Goal: Information Seeking & Learning: Find contact information

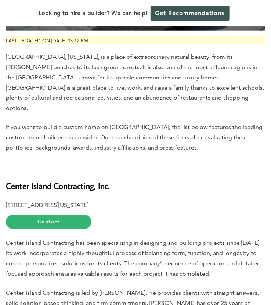
scroll to position [256, 0]
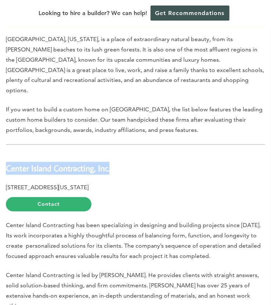
drag, startPoint x: 116, startPoint y: 143, endPoint x: 6, endPoint y: 133, distance: 110.5
click at [6, 153] on h2 "Center Island Contracting, Inc." at bounding box center [135, 163] width 259 height 21
copy b "Center Island Contracting, Inc."
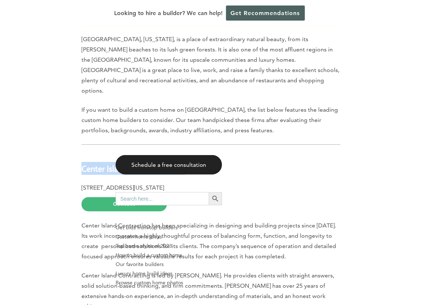
scroll to position [260, 0]
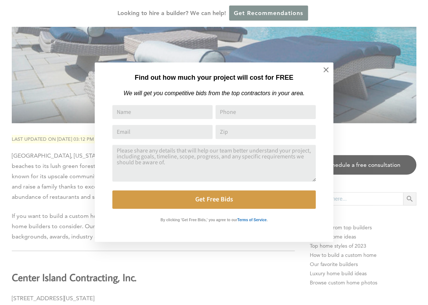
click at [69, 216] on div "Find out how much your project will cost for FREE We will get you competitive b…" at bounding box center [214, 152] width 428 height 305
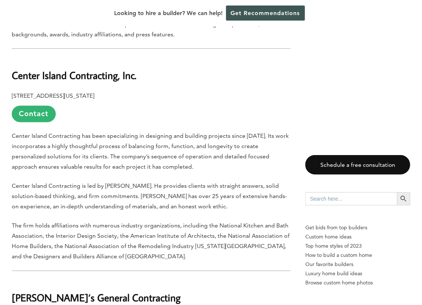
scroll to position [480, 0]
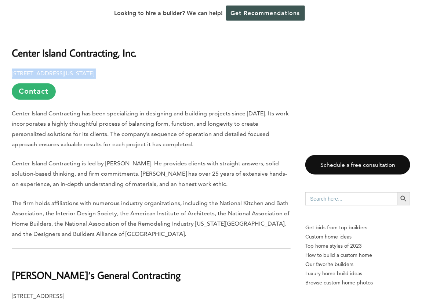
drag, startPoint x: 135, startPoint y: 53, endPoint x: 11, endPoint y: 58, distance: 124.5
copy p "[STREET_ADDRESS][US_STATE]"
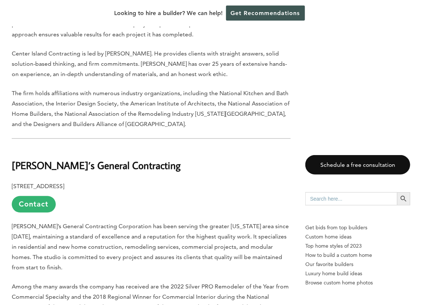
scroll to position [627, 0]
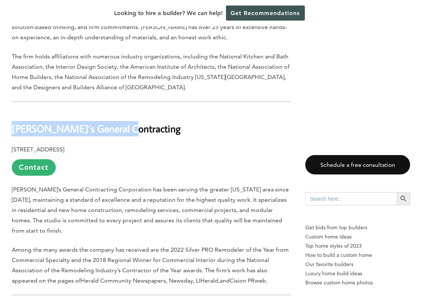
drag, startPoint x: 126, startPoint y: 105, endPoint x: 10, endPoint y: 103, distance: 115.6
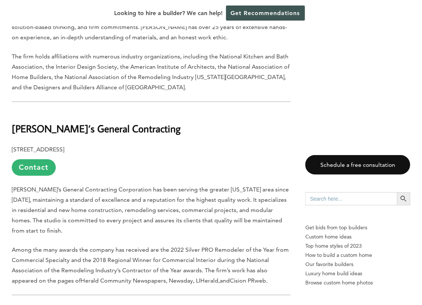
click at [111, 144] on p "[STREET_ADDRESS] Contact" at bounding box center [151, 159] width 279 height 31
drag, startPoint x: 116, startPoint y: 132, endPoint x: 10, endPoint y: 135, distance: 106.5
copy p "[STREET_ADDRESS]"
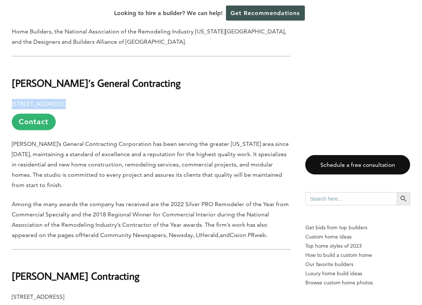
scroll to position [700, 0]
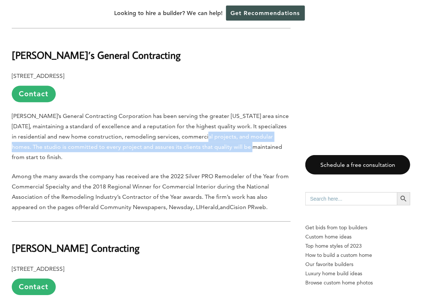
drag, startPoint x: 233, startPoint y: 119, endPoint x: 266, endPoint y: 133, distance: 36.7
click at [266, 133] on p "[PERSON_NAME]’s General Contracting Corporation has been serving the greater [U…" at bounding box center [151, 136] width 279 height 51
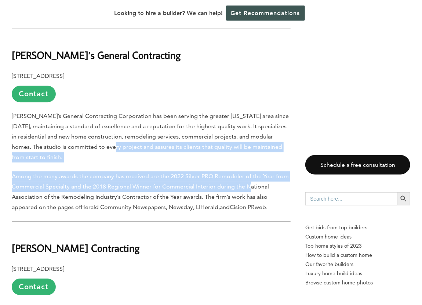
drag, startPoint x: 132, startPoint y: 133, endPoint x: 247, endPoint y: 172, distance: 121.8
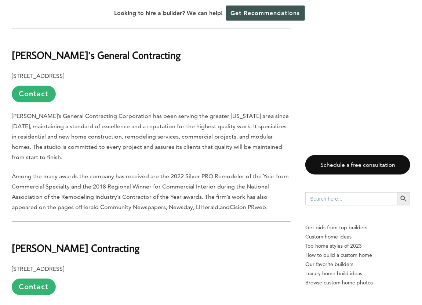
click at [193, 181] on span "Among the many awards the company has received are the 2022 Silver PRO Remodele…" at bounding box center [150, 191] width 277 height 38
drag, startPoint x: 128, startPoint y: 187, endPoint x: 200, endPoint y: 188, distance: 71.6
click at [200, 203] on span "Herald Community Newspapers, Newsday, LIHerald," at bounding box center [150, 206] width 139 height 7
click at [230, 179] on span "Among the many awards the company has received are the 2022 Silver PRO Remodele…" at bounding box center [150, 191] width 277 height 38
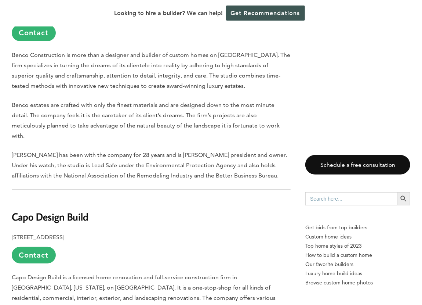
scroll to position [1067, 0]
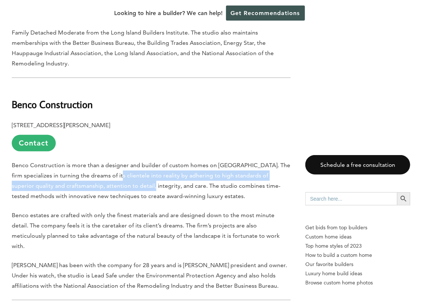
drag, startPoint x: 123, startPoint y: 149, endPoint x: 147, endPoint y: 154, distance: 24.2
click at [147, 161] on span "Benco Construction is more than a designer and builder of custom homes on [GEOG…" at bounding box center [151, 180] width 278 height 38
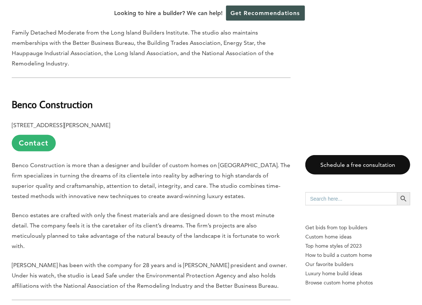
click at [134, 211] on span "​Benco estates are crafted with only the finest materials and are designed down…" at bounding box center [146, 230] width 268 height 38
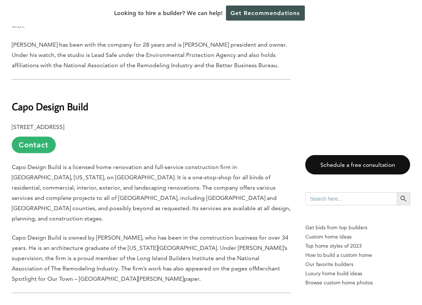
scroll to position [1251, 0]
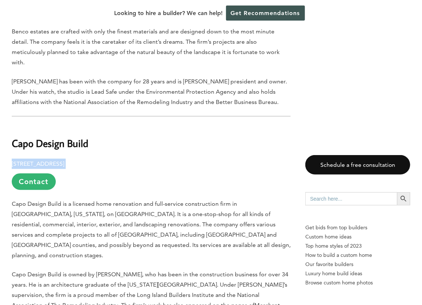
drag, startPoint x: 120, startPoint y: 124, endPoint x: 10, endPoint y: 124, distance: 110.4
copy p "[STREET_ADDRESS]"
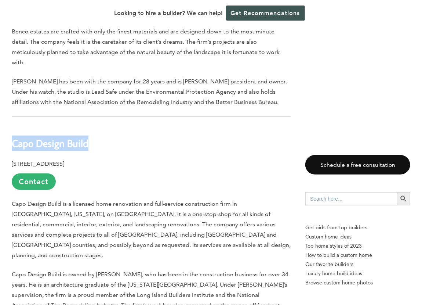
drag, startPoint x: 100, startPoint y: 102, endPoint x: 14, endPoint y: 112, distance: 86.4
click at [14, 125] on h2 "Capo Design Build" at bounding box center [151, 137] width 279 height 25
copy b "Capo Design Build"
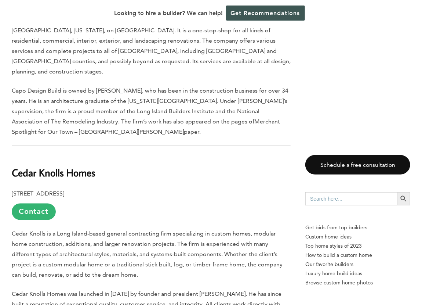
scroll to position [1471, 0]
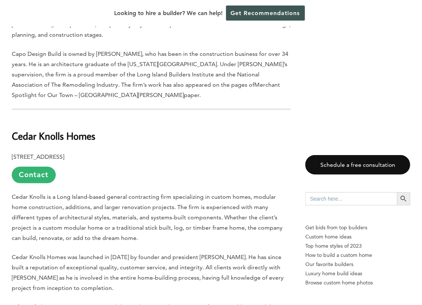
click at [116, 193] on span "Cedar Knolls is a Long Island-based general contracting firm specializing in cu…" at bounding box center [147, 217] width 271 height 48
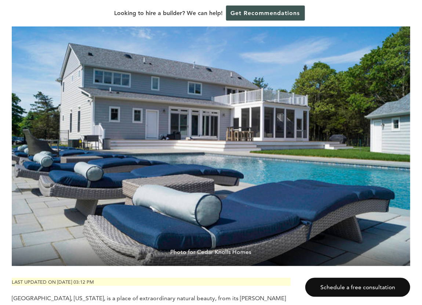
scroll to position [147, 0]
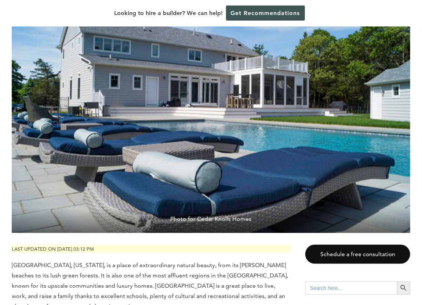
click at [221, 208] on span "Photo for Cedar Knolls Homes" at bounding box center [211, 220] width 398 height 25
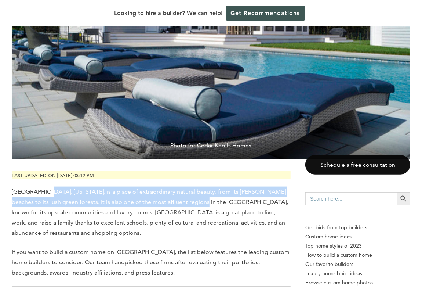
drag, startPoint x: 44, startPoint y: 168, endPoint x: 181, endPoint y: 181, distance: 137.9
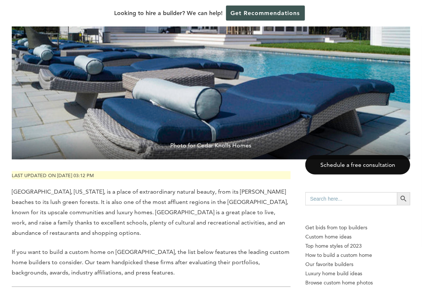
click at [171, 193] on span "[GEOGRAPHIC_DATA], [US_STATE], is a place of extraordinary natural beauty, from…" at bounding box center [150, 212] width 276 height 48
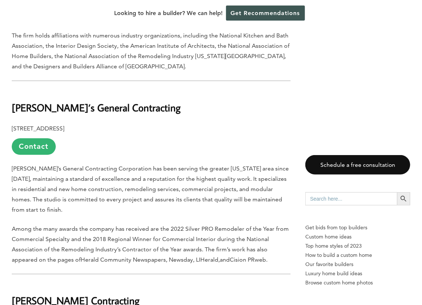
scroll to position [660, 0]
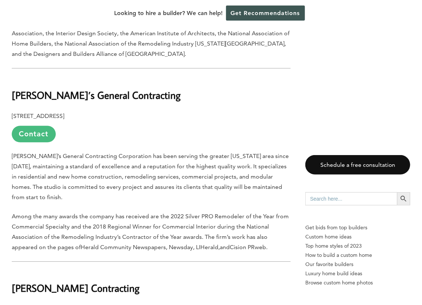
click at [38, 125] on link "Contact" at bounding box center [34, 133] width 44 height 17
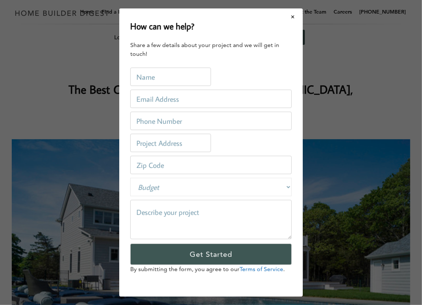
scroll to position [0, 0]
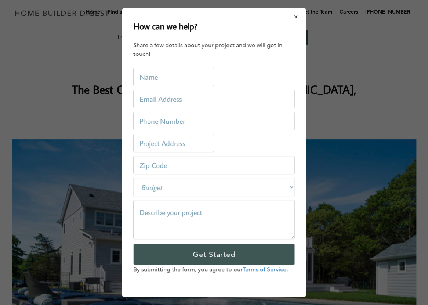
click at [270, 14] on button "Close modal" at bounding box center [295, 16] width 19 height 15
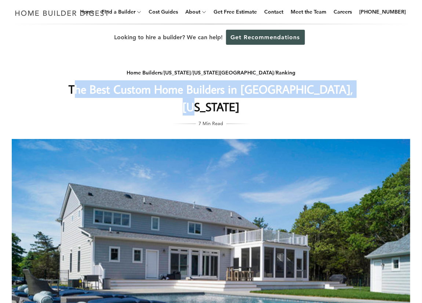
drag, startPoint x: 80, startPoint y: 90, endPoint x: 369, endPoint y: 78, distance: 289.7
click at [270, 78] on div "Home Builders / [US_STATE] / [US_STATE] City / Ranking The Best Custom Home Bui…" at bounding box center [211, 228] width 422 height 355
click at [270, 85] on div "Home Builders / [US_STATE] / [US_STATE] City / Ranking The Best Custom Home Bui…" at bounding box center [211, 228] width 422 height 355
